Goal: Information Seeking & Learning: Understand process/instructions

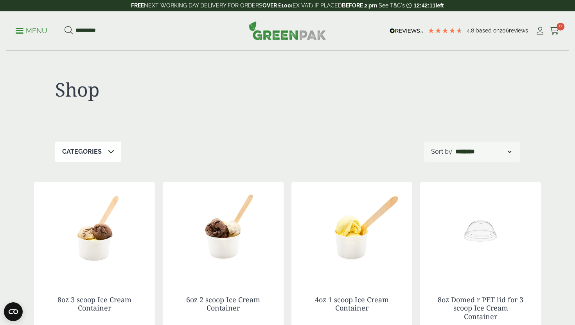
click at [16, 19] on div "**********" at bounding box center [287, 30] width 563 height 39
click at [17, 29] on link "Menu" at bounding box center [32, 30] width 32 height 8
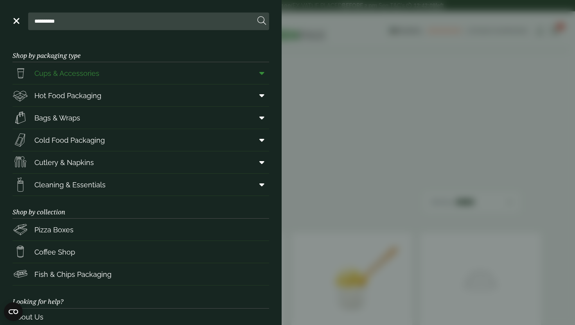
click at [50, 79] on span "Cups & Accessories" at bounding box center [56, 73] width 87 height 16
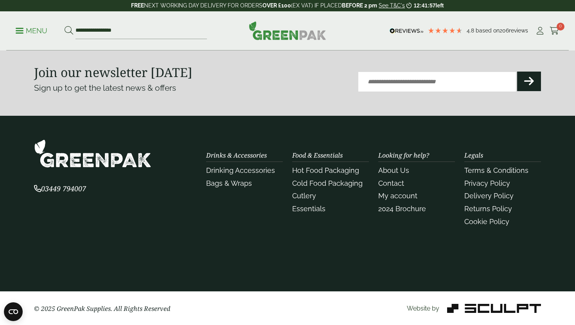
scroll to position [996, 0]
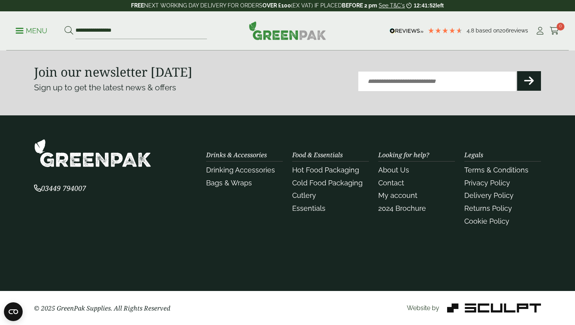
click at [481, 200] on li "Delivery Policy" at bounding box center [502, 195] width 77 height 11
click at [478, 194] on link "Delivery Policy" at bounding box center [488, 195] width 49 height 8
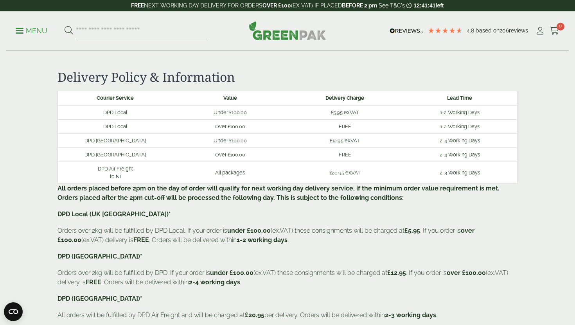
click at [34, 28] on p "Menu" at bounding box center [32, 30] width 32 height 9
